Goal: Transaction & Acquisition: Purchase product/service

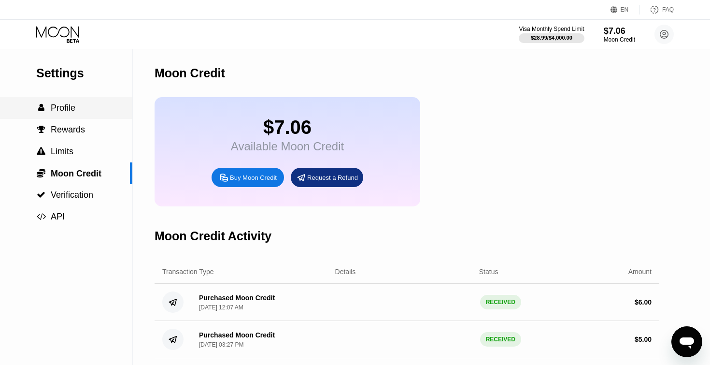
click at [65, 111] on span "Profile" at bounding box center [63, 108] width 25 height 10
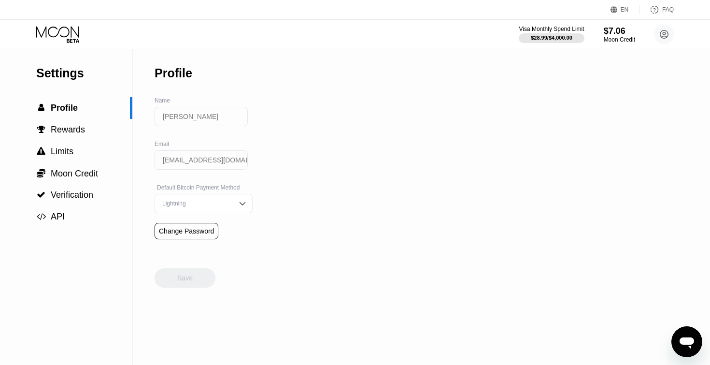
click at [55, 37] on icon at bounding box center [58, 34] width 45 height 17
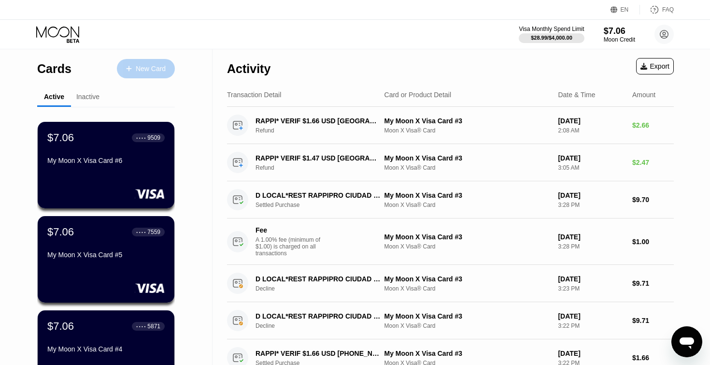
click at [171, 67] on div "New Card" at bounding box center [146, 68] width 58 height 19
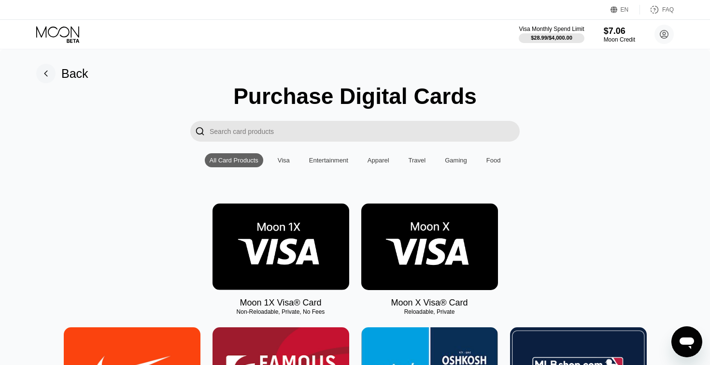
click at [279, 160] on div "Visa" at bounding box center [284, 159] width 12 height 7
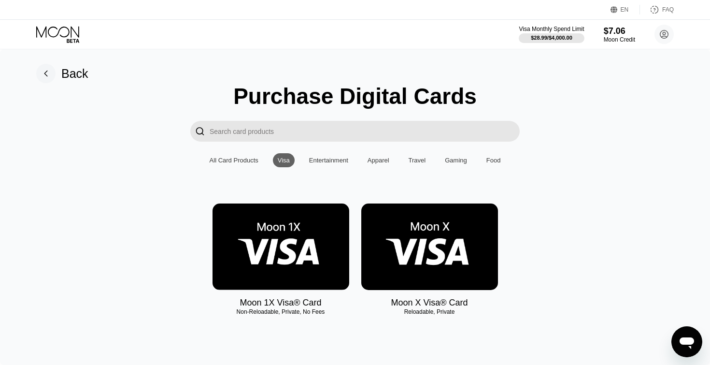
click at [403, 271] on img at bounding box center [429, 246] width 137 height 86
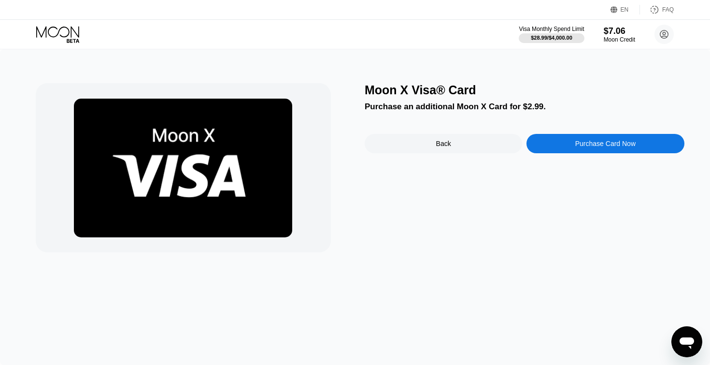
click at [610, 140] on div "Purchase Card Now" at bounding box center [605, 144] width 60 height 8
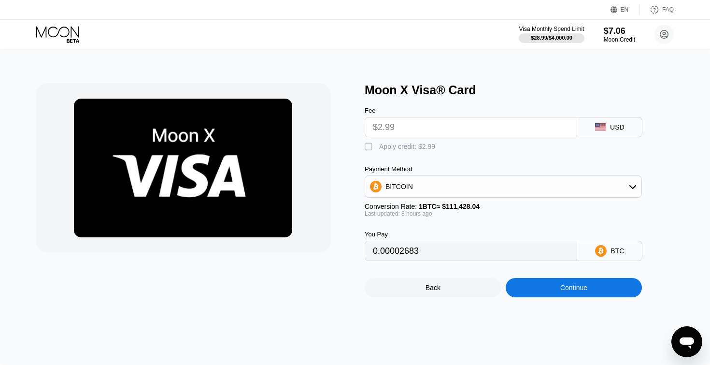
click at [387, 150] on div "Apply credit: $2.99" at bounding box center [407, 146] width 56 height 8
type input "0"
click at [568, 300] on div "Moon X Visa® Card Fee $2.99 USD  Apply credit: $2.99 Payment Method BITCOIN Co…" at bounding box center [355, 206] width 710 height 315
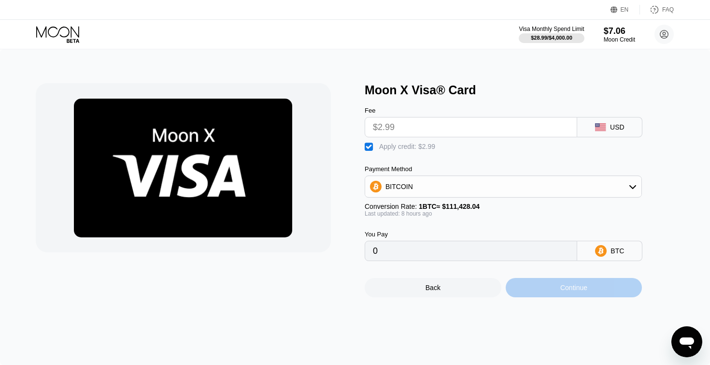
click at [571, 297] on div "Continue" at bounding box center [574, 287] width 137 height 19
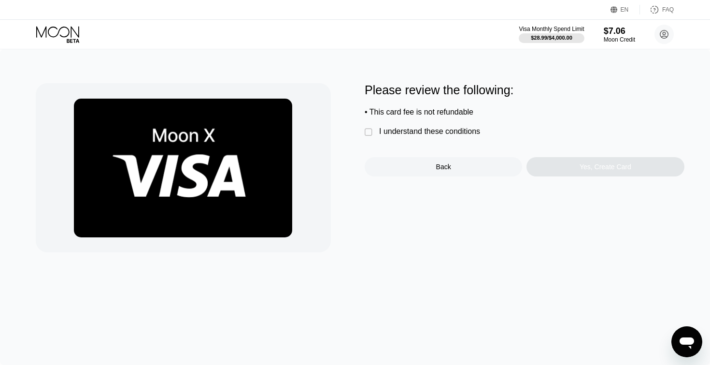
click at [398, 133] on div "I understand these conditions" at bounding box center [429, 131] width 101 height 9
click at [574, 162] on div "Yes, Create Card" at bounding box center [604, 166] width 157 height 19
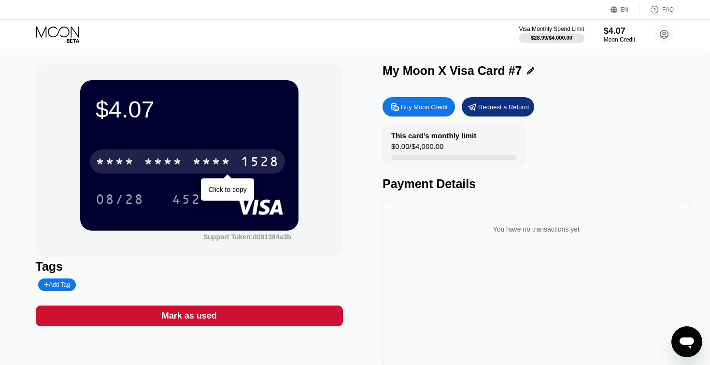
click at [199, 157] on div "* * * *" at bounding box center [211, 162] width 39 height 15
click at [199, 157] on div "2423" at bounding box center [211, 162] width 39 height 15
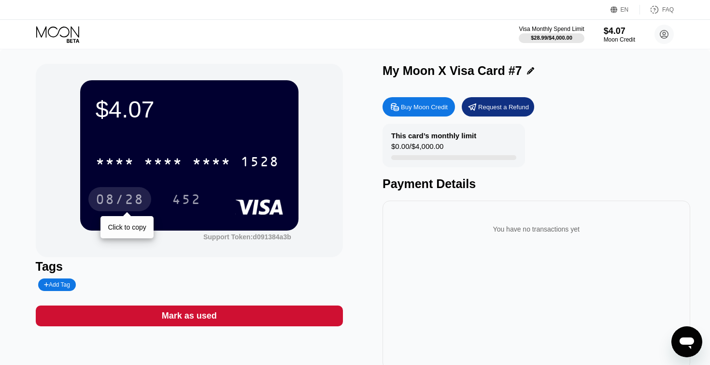
click at [111, 202] on div "08/28" at bounding box center [120, 200] width 48 height 15
